Goal: Task Accomplishment & Management: Manage account settings

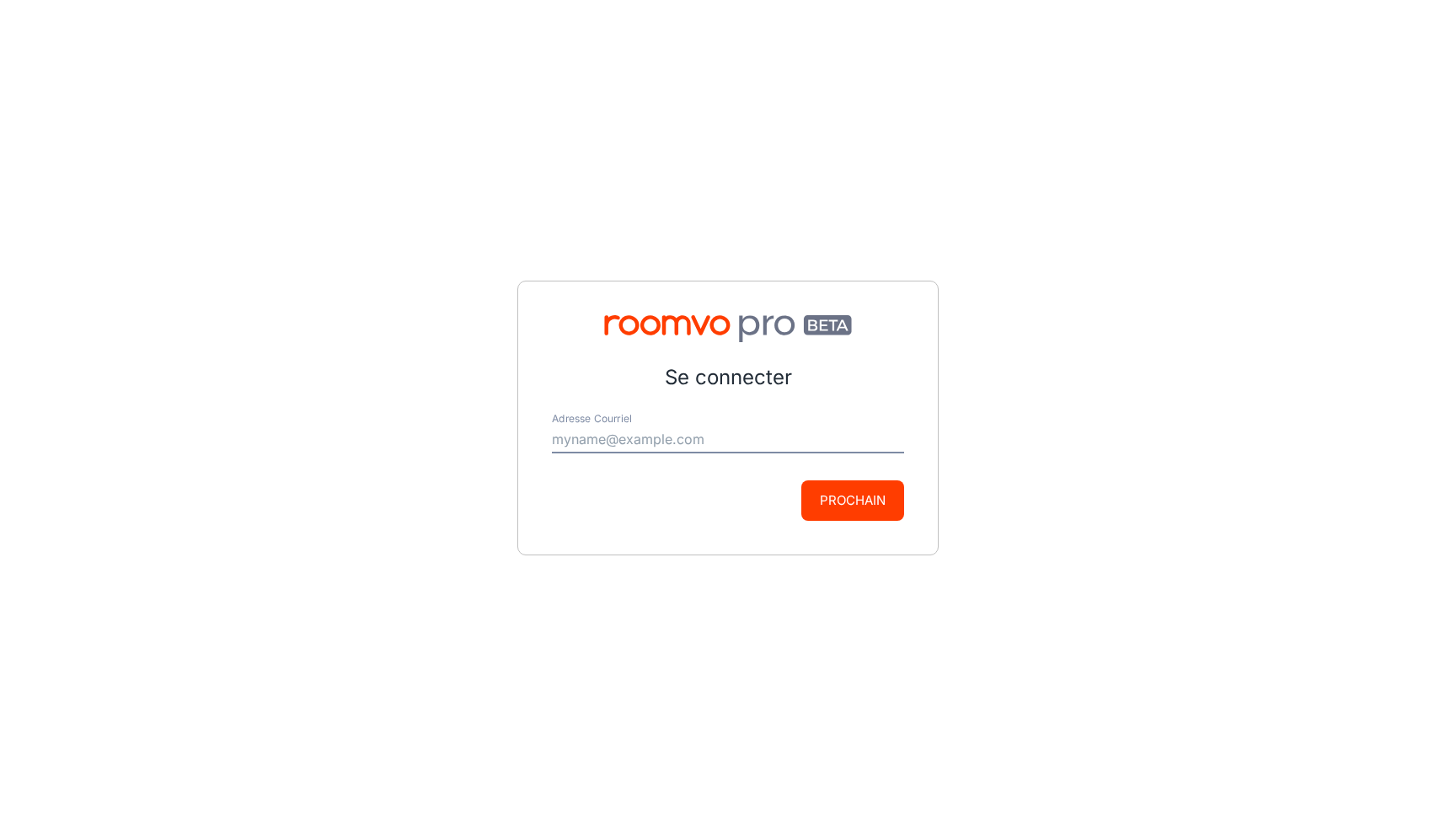
click at [717, 443] on input "Adresse Courriel" at bounding box center [728, 439] width 352 height 27
type input "[PERSON_NAME][EMAIL_ADDRESS][PERSON_NAME][DOMAIN_NAME]"
click at [861, 509] on button "Prochain" at bounding box center [852, 501] width 102 height 40
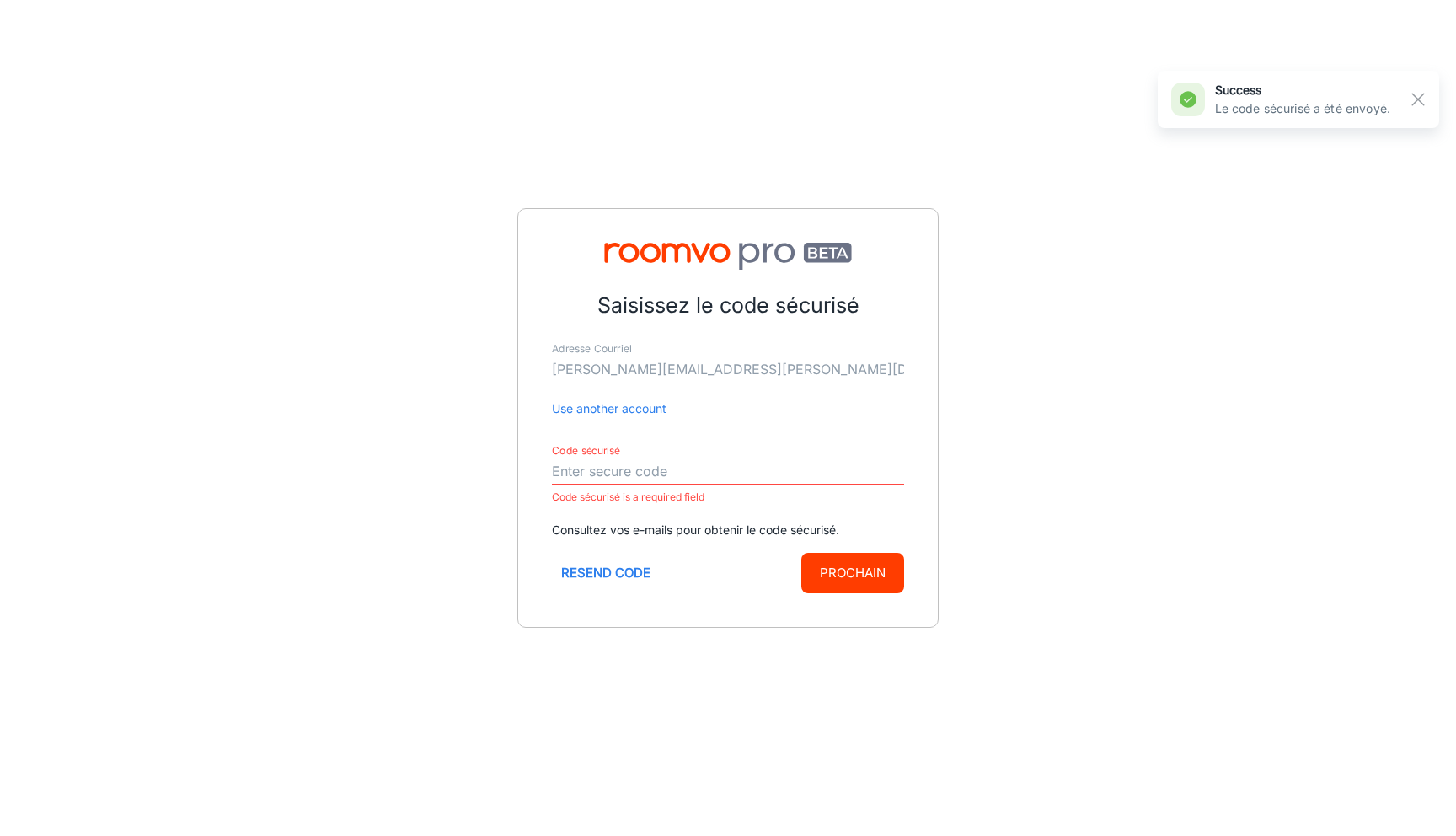
click at [693, 467] on input "Code sécurisé" at bounding box center [728, 472] width 352 height 27
paste input "967542"
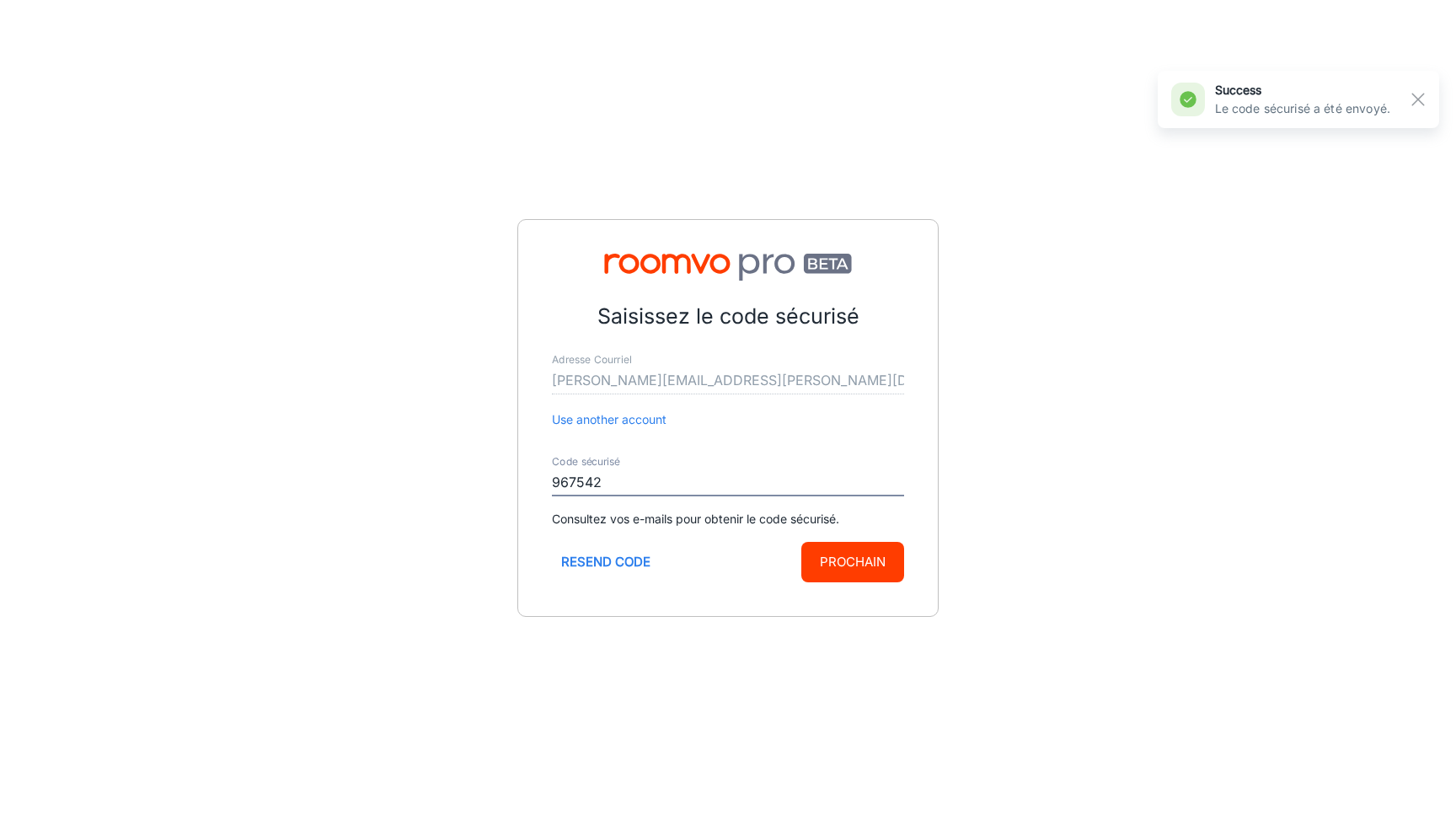
type input "967542"
click at [870, 552] on button "Prochain" at bounding box center [852, 562] width 102 height 40
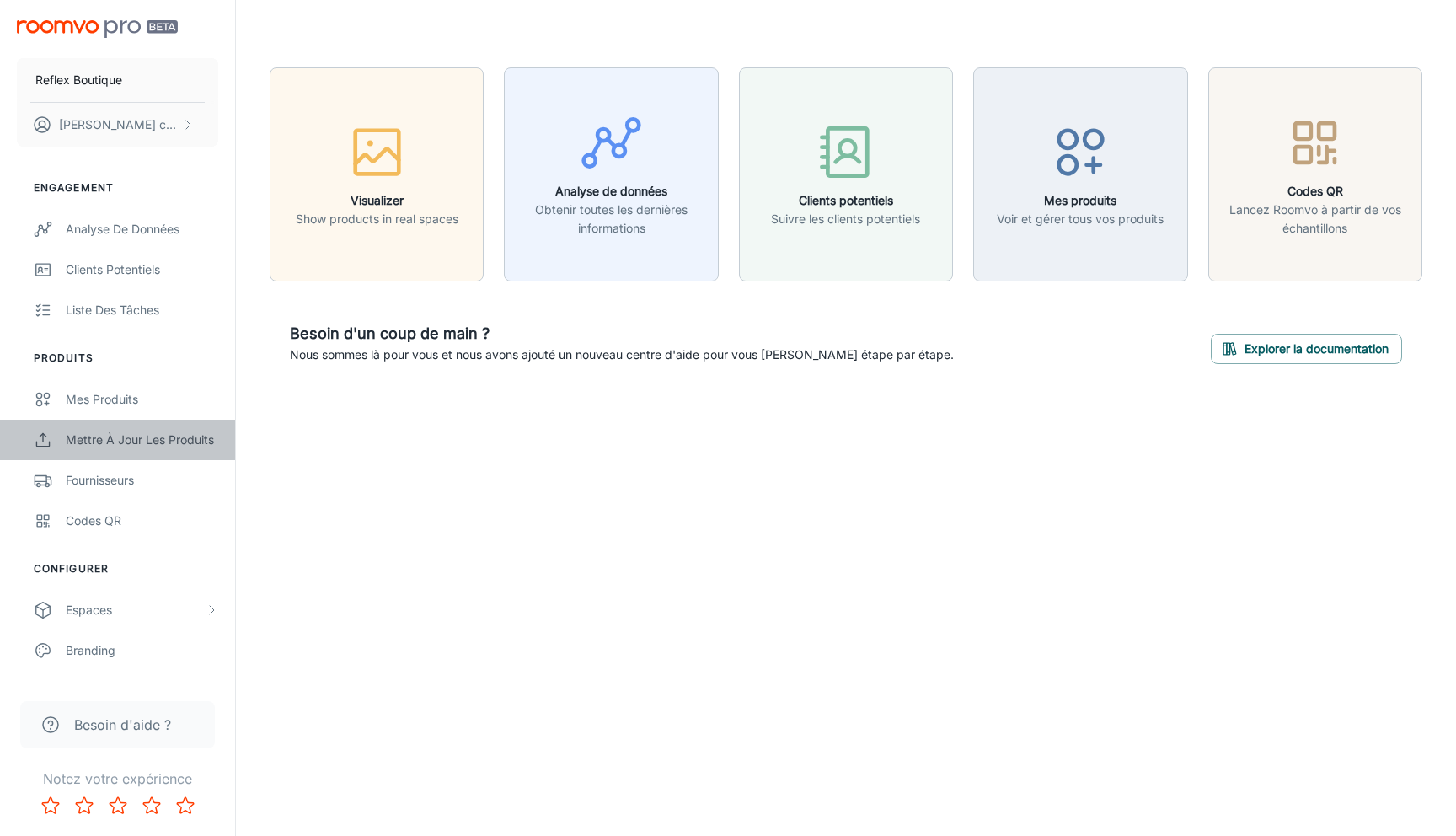
click at [122, 439] on div "Mettre à jour les produits" at bounding box center [142, 439] width 152 height 18
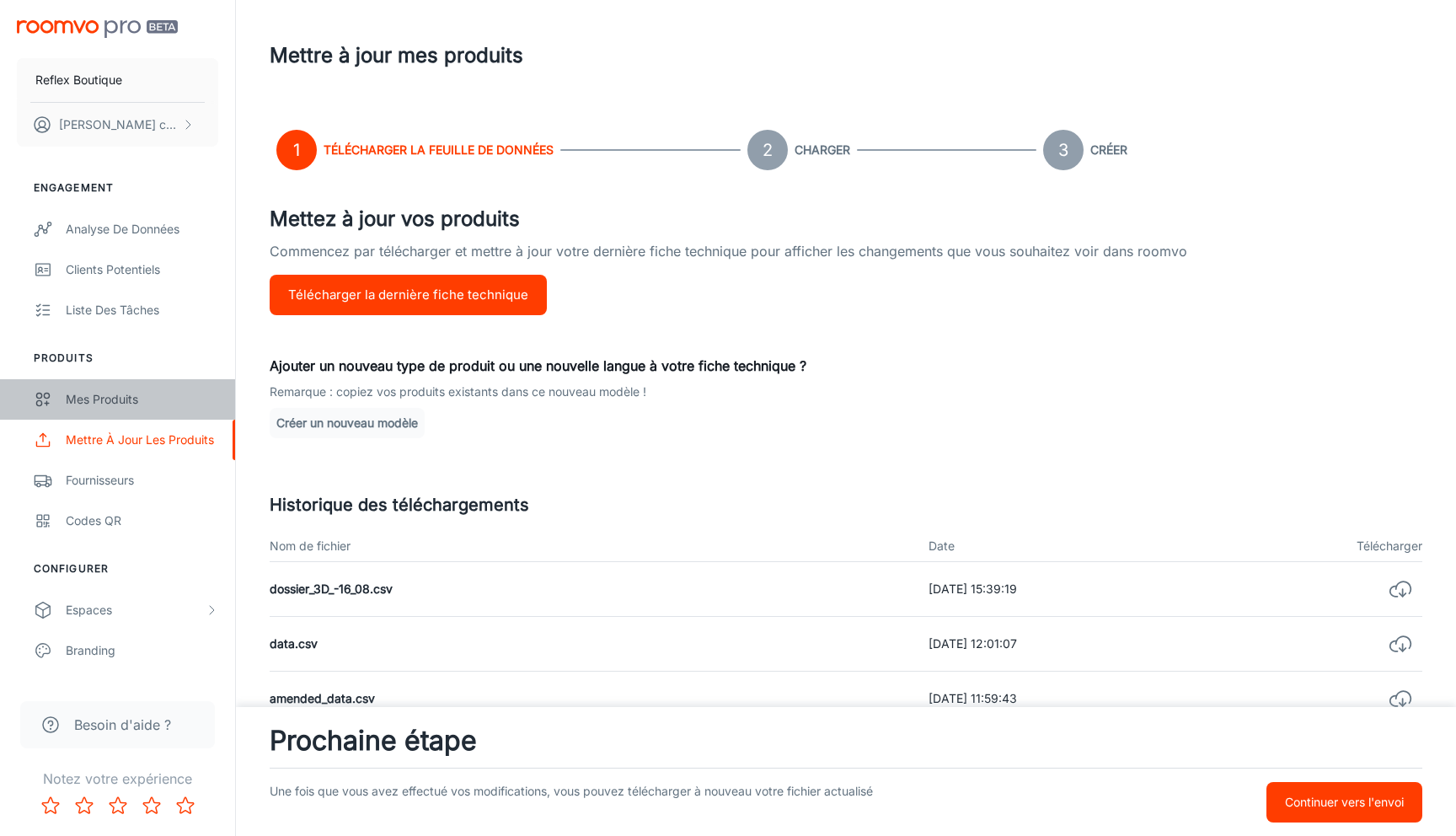
click at [122, 395] on div "Mes produits" at bounding box center [142, 399] width 152 height 18
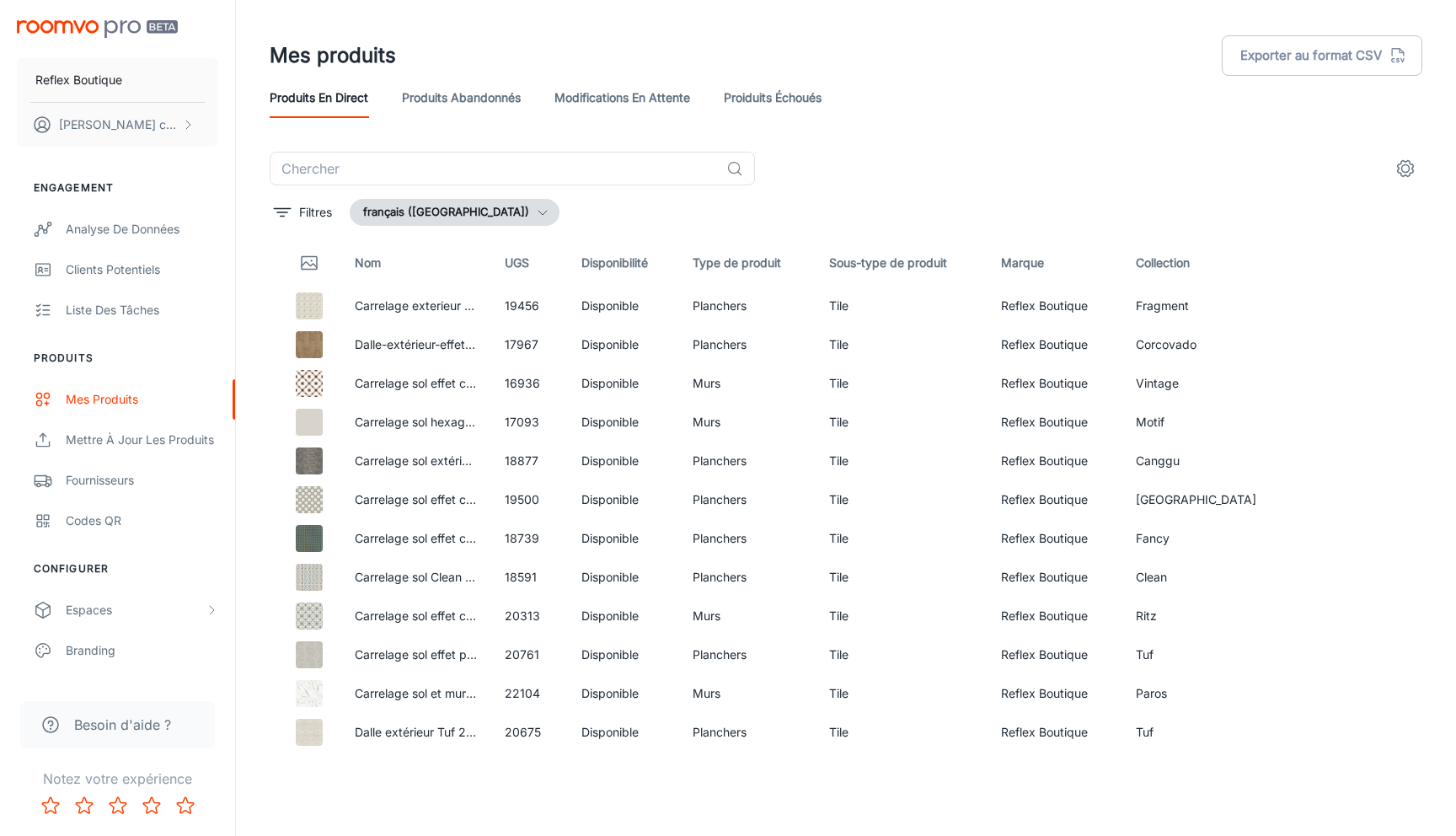
click at [809, 97] on link "Proiduits Échoués" at bounding box center [773, 98] width 98 height 40
